Goal: Check status: Check status

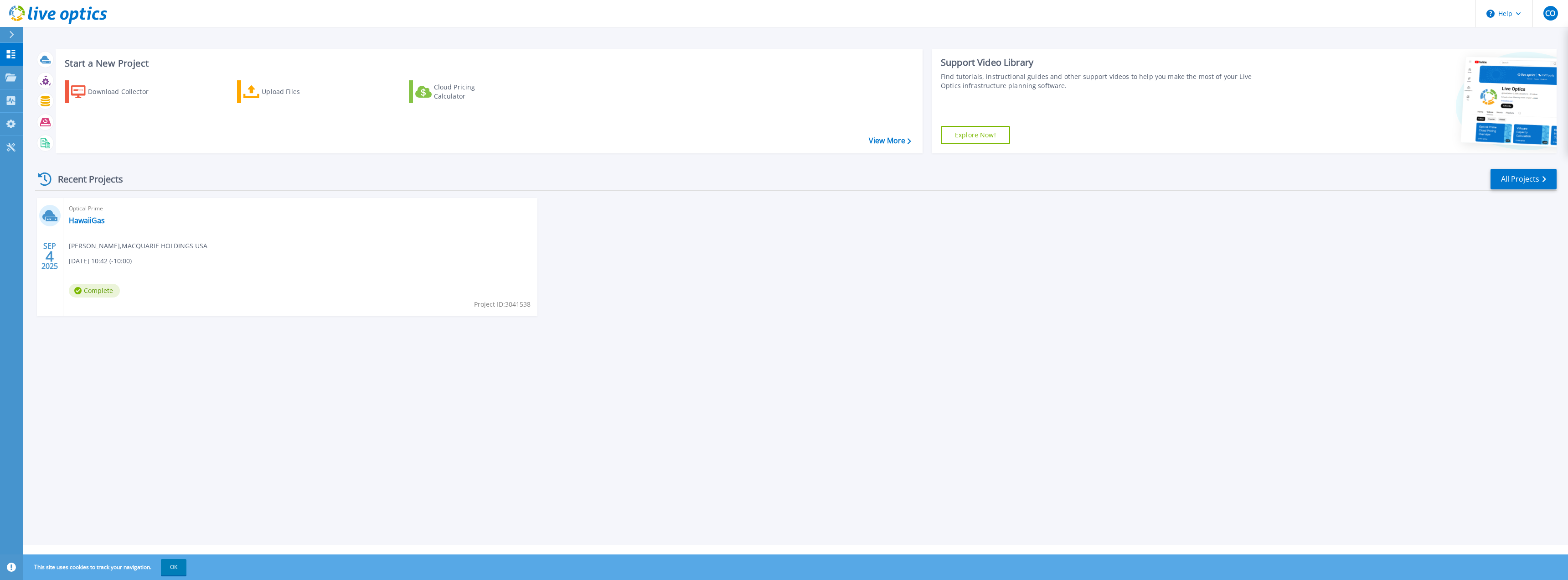
drag, startPoint x: 1039, startPoint y: 339, endPoint x: 1034, endPoint y: 333, distance: 7.8
click at [1035, 336] on div "Recent Projects All Projects [DATE] Optical Prime HawaiiGas [PERSON_NAME] , MAC…" at bounding box center [796, 251] width 1521 height 181
click at [694, 434] on div "Start a New Project Download Collector Upload Files Cloud Pricing Calculator Vi…" at bounding box center [795, 272] width 1545 height 545
drag, startPoint x: 704, startPoint y: 212, endPoint x: 698, endPoint y: 210, distance: 6.3
click at [705, 212] on div "[DATE] Optical Prime HawaiiGas [PERSON_NAME] , MACQUARIE HOLDINGS USA [DATE] 10…" at bounding box center [792, 266] width 1529 height 136
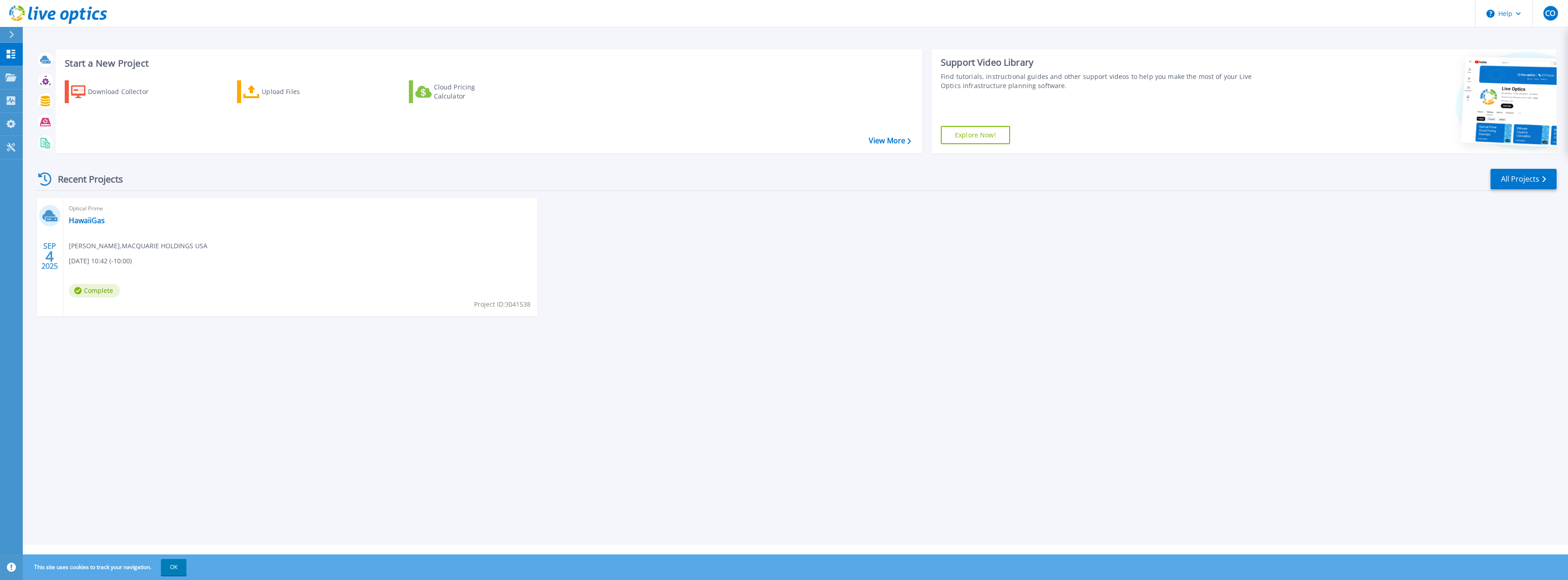
drag, startPoint x: 1051, startPoint y: 312, endPoint x: 1053, endPoint y: 307, distance: 5.4
click at [1052, 312] on div "[DATE] Optical Prime HawaiiGas [PERSON_NAME] , MACQUARIE HOLDINGS USA [DATE] 10…" at bounding box center [792, 266] width 1529 height 136
